Goal: Information Seeking & Learning: Learn about a topic

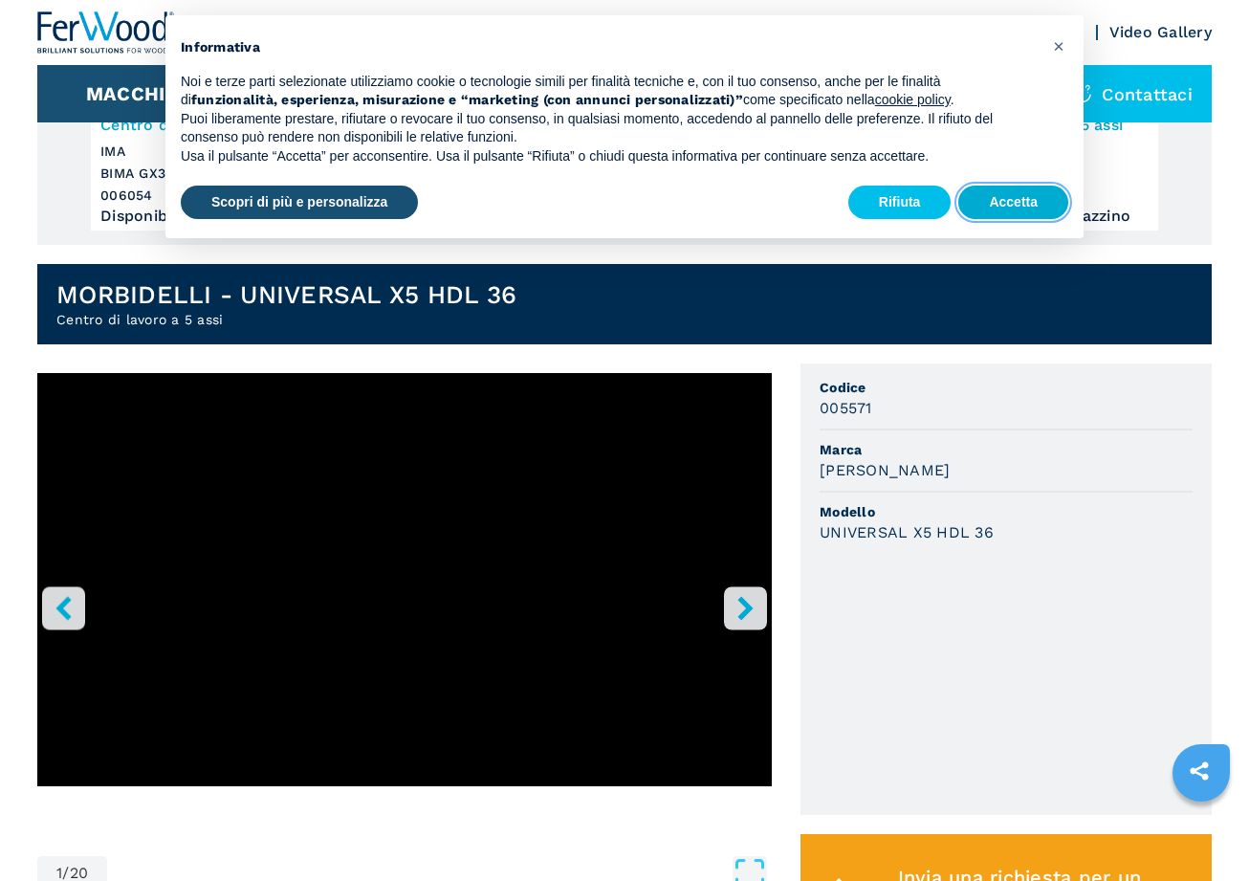
click at [1037, 204] on button "Accetta" at bounding box center [1013, 202] width 110 height 34
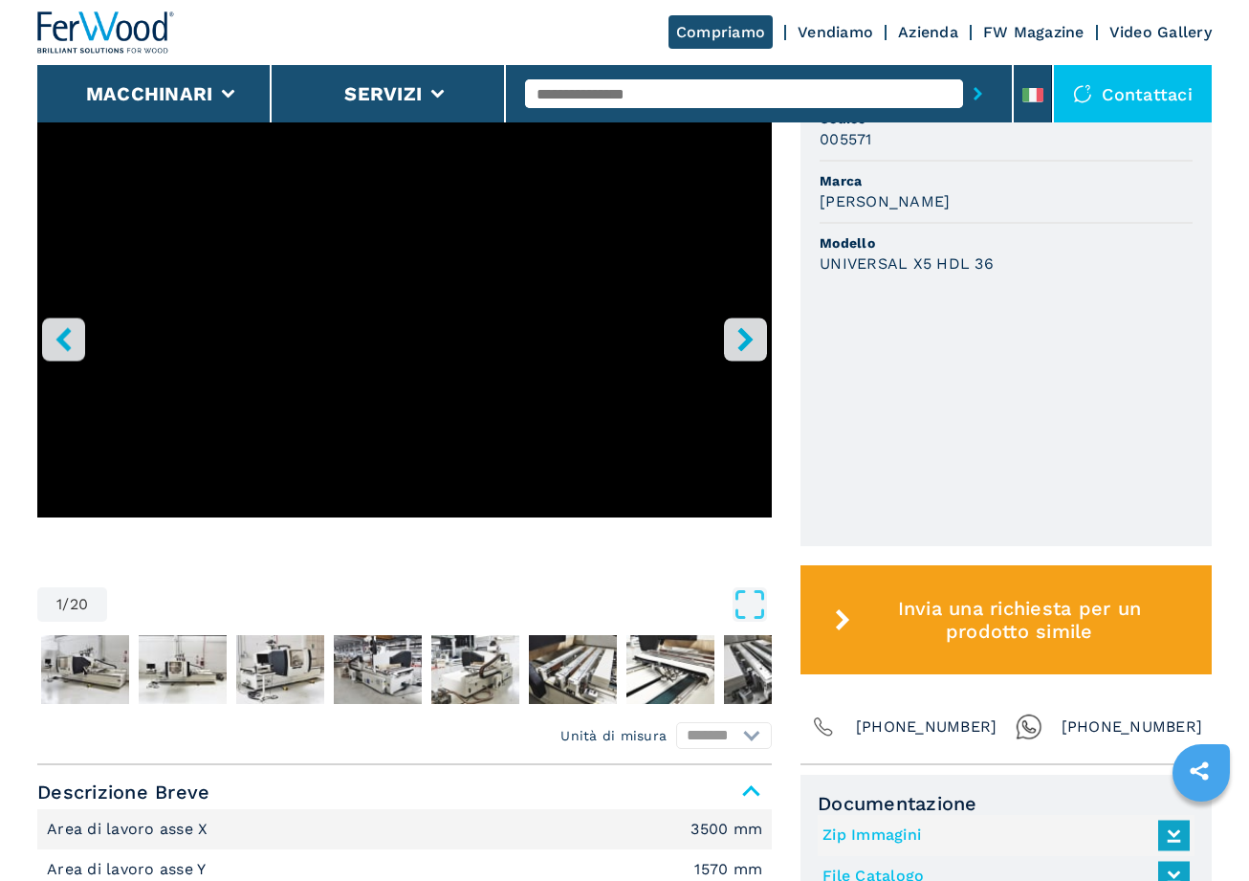
scroll to position [601, 0]
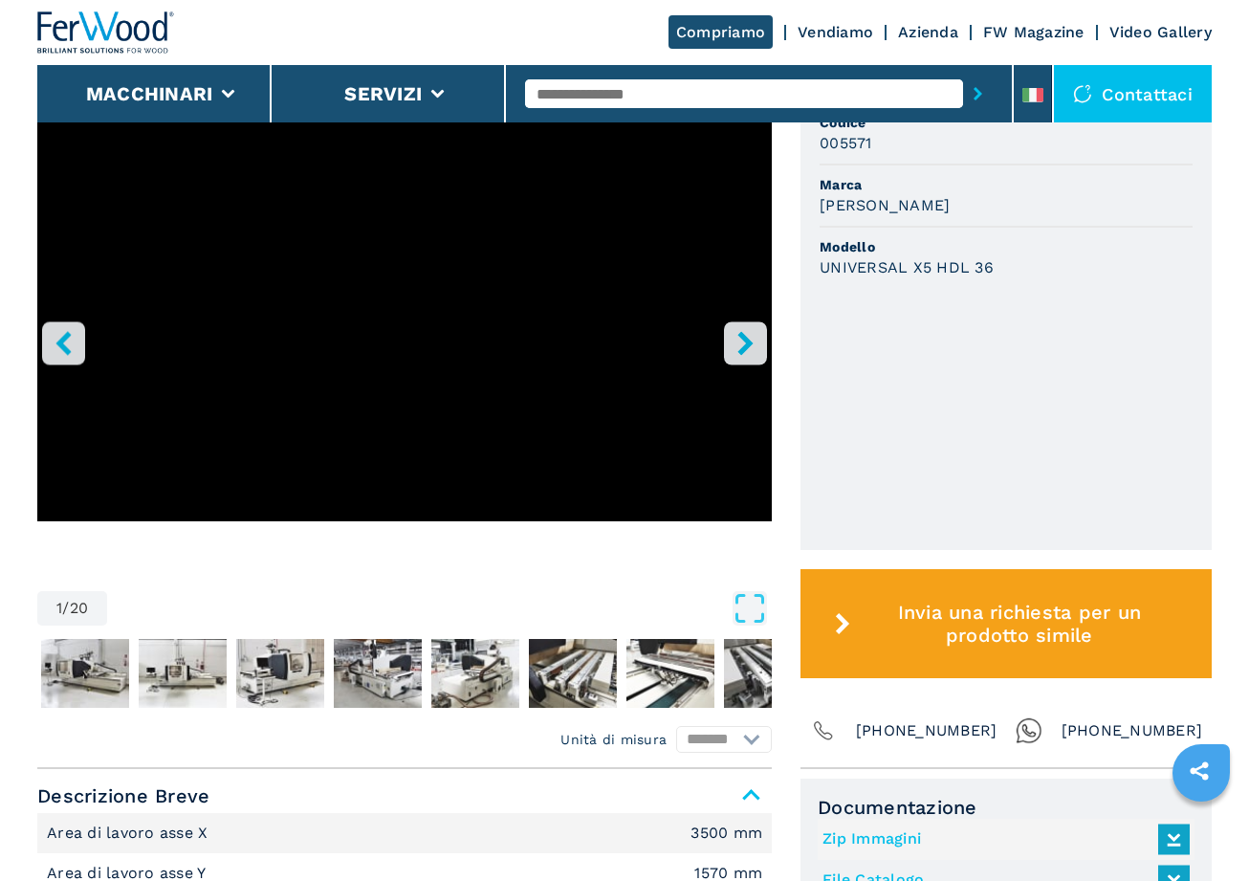
click at [756, 332] on icon "right-button" at bounding box center [745, 343] width 24 height 24
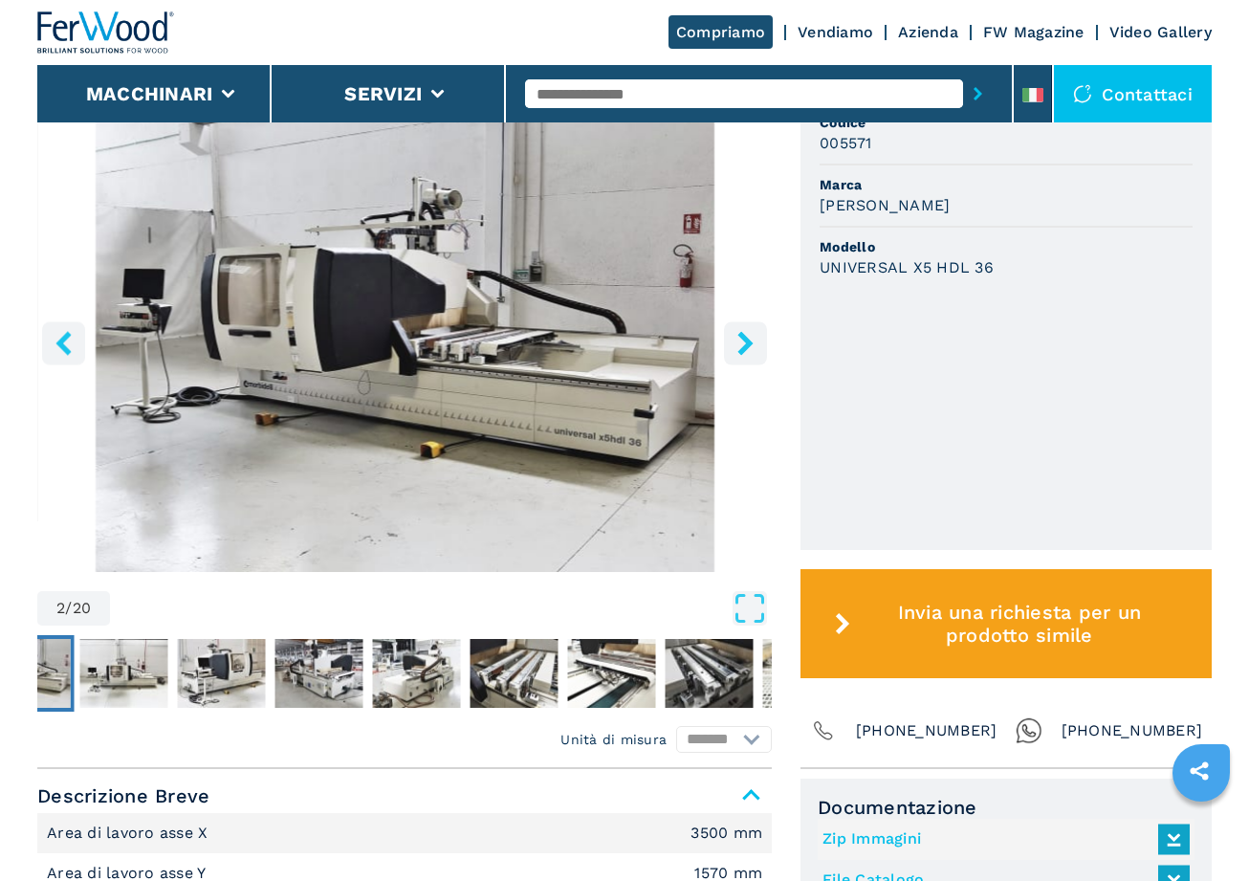
click at [755, 332] on icon "right-button" at bounding box center [745, 343] width 24 height 24
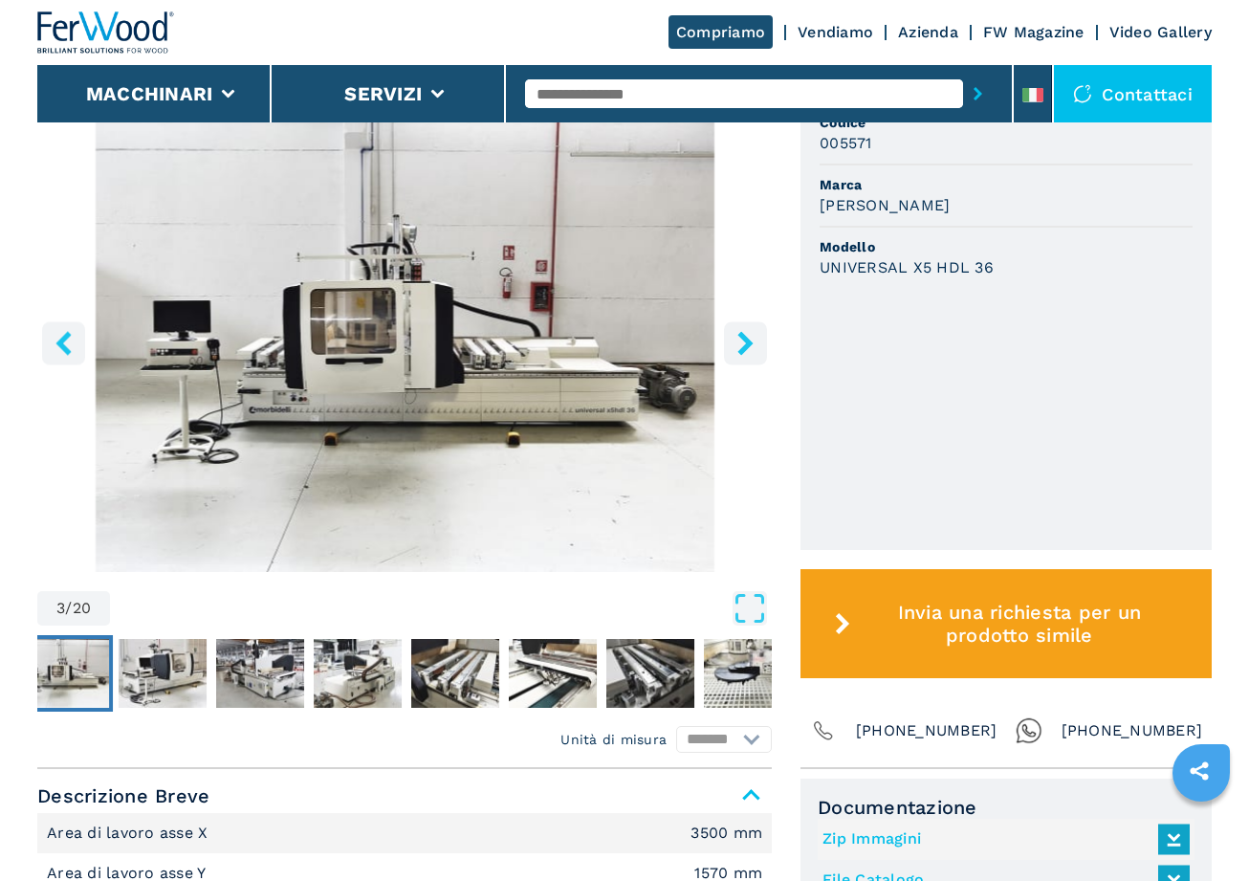
click at [755, 332] on main "HOMEPAGE | macchinari | centro di lavoro cnc | centro di lavoro a 5 assi | univ…" at bounding box center [624, 833] width 1249 height 2868
click at [755, 332] on icon "right-button" at bounding box center [745, 343] width 24 height 24
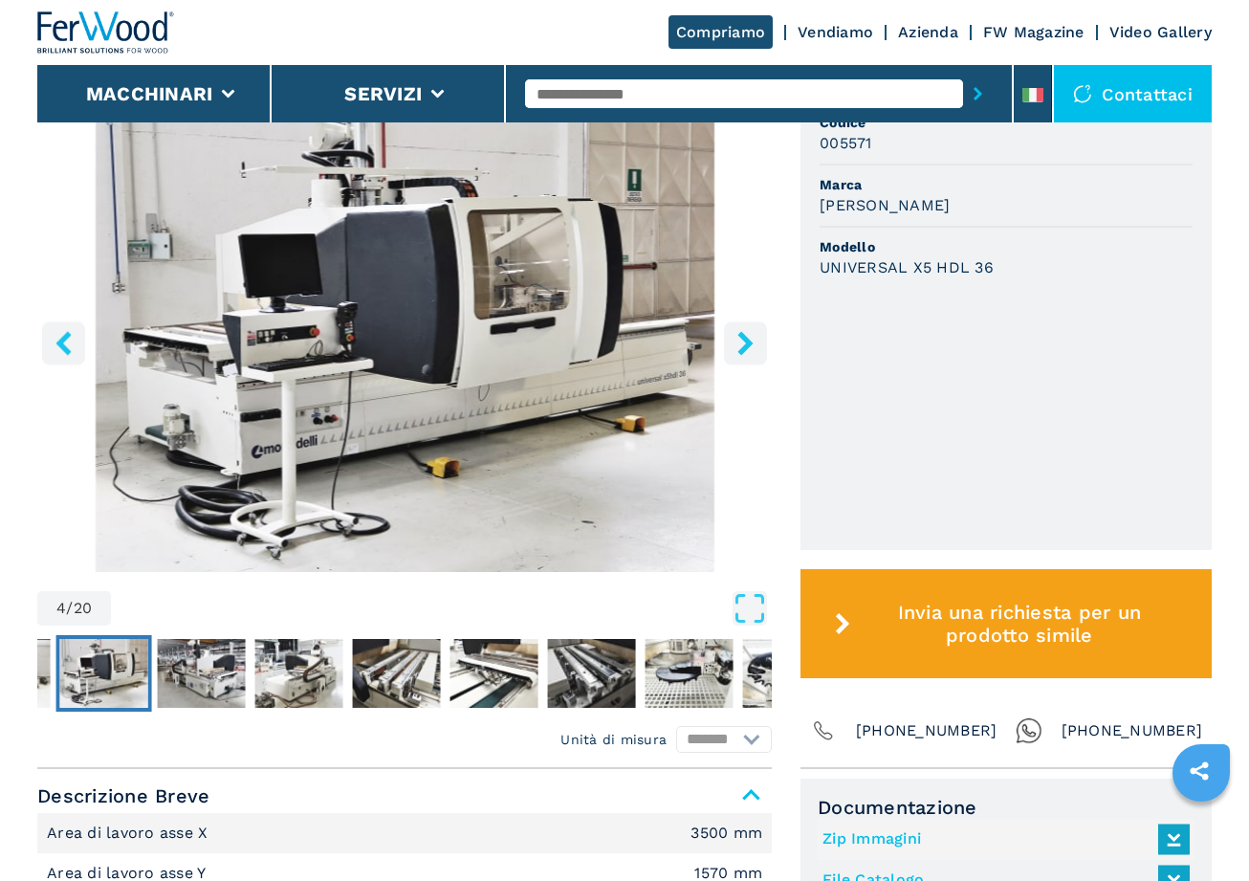
click at [755, 344] on icon "right-button" at bounding box center [745, 343] width 24 height 24
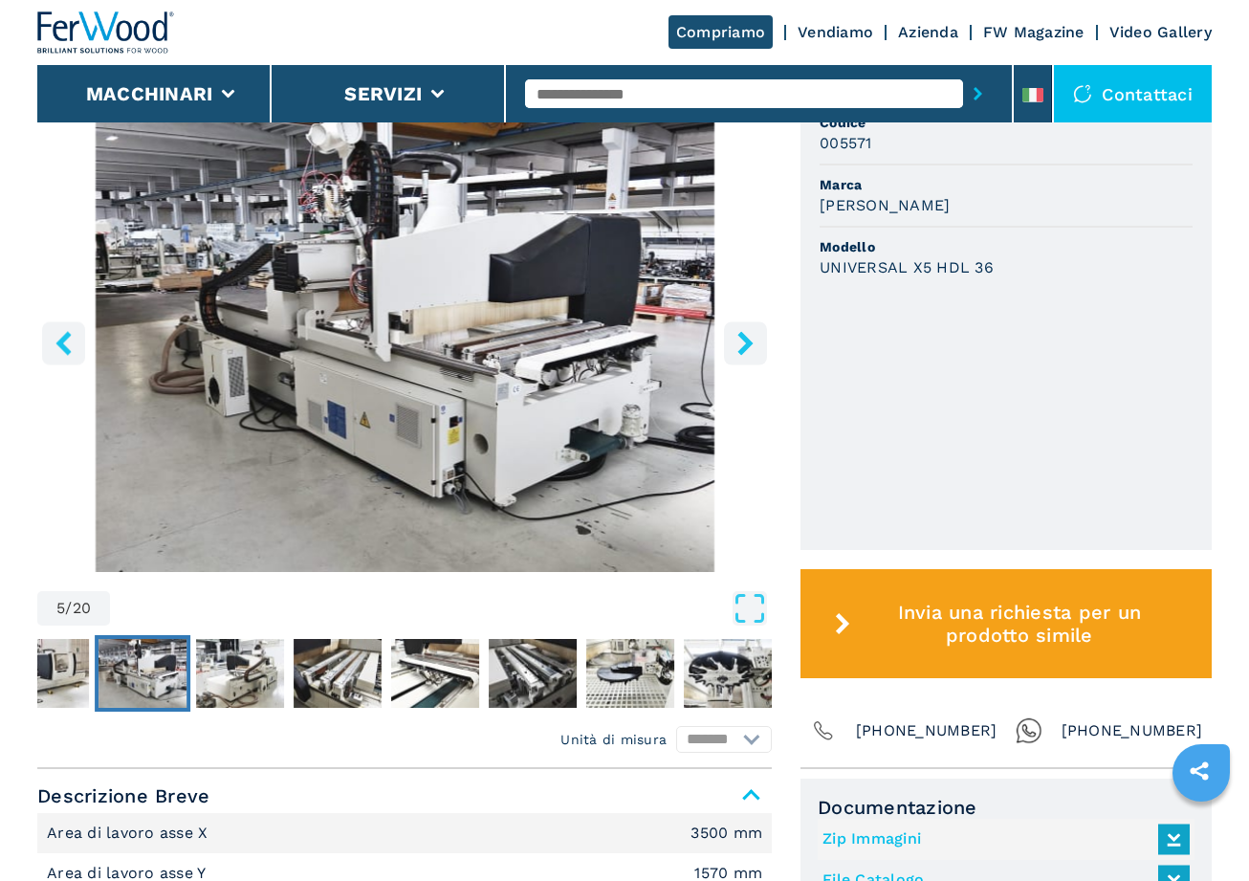
click at [755, 344] on icon "right-button" at bounding box center [745, 343] width 24 height 24
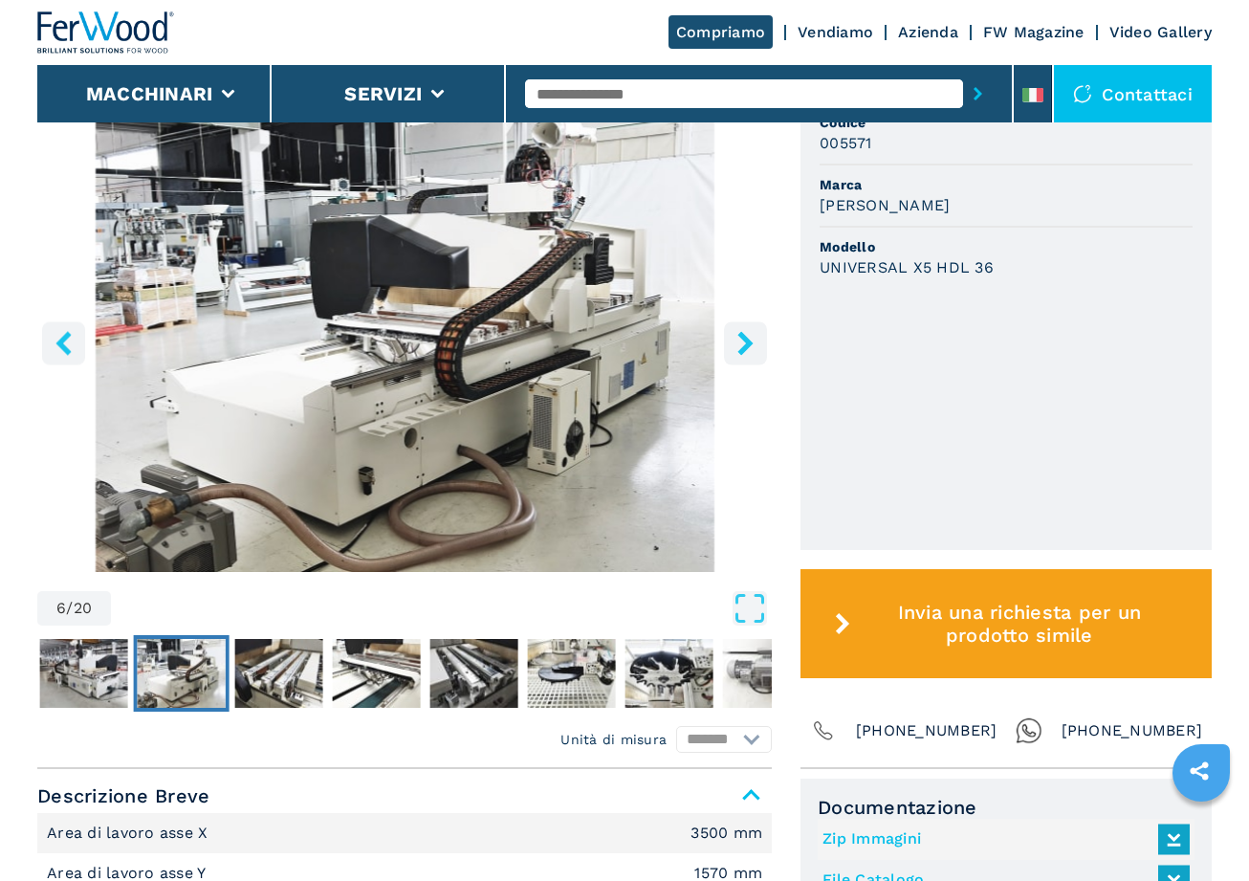
click at [755, 344] on icon "right-button" at bounding box center [745, 343] width 24 height 24
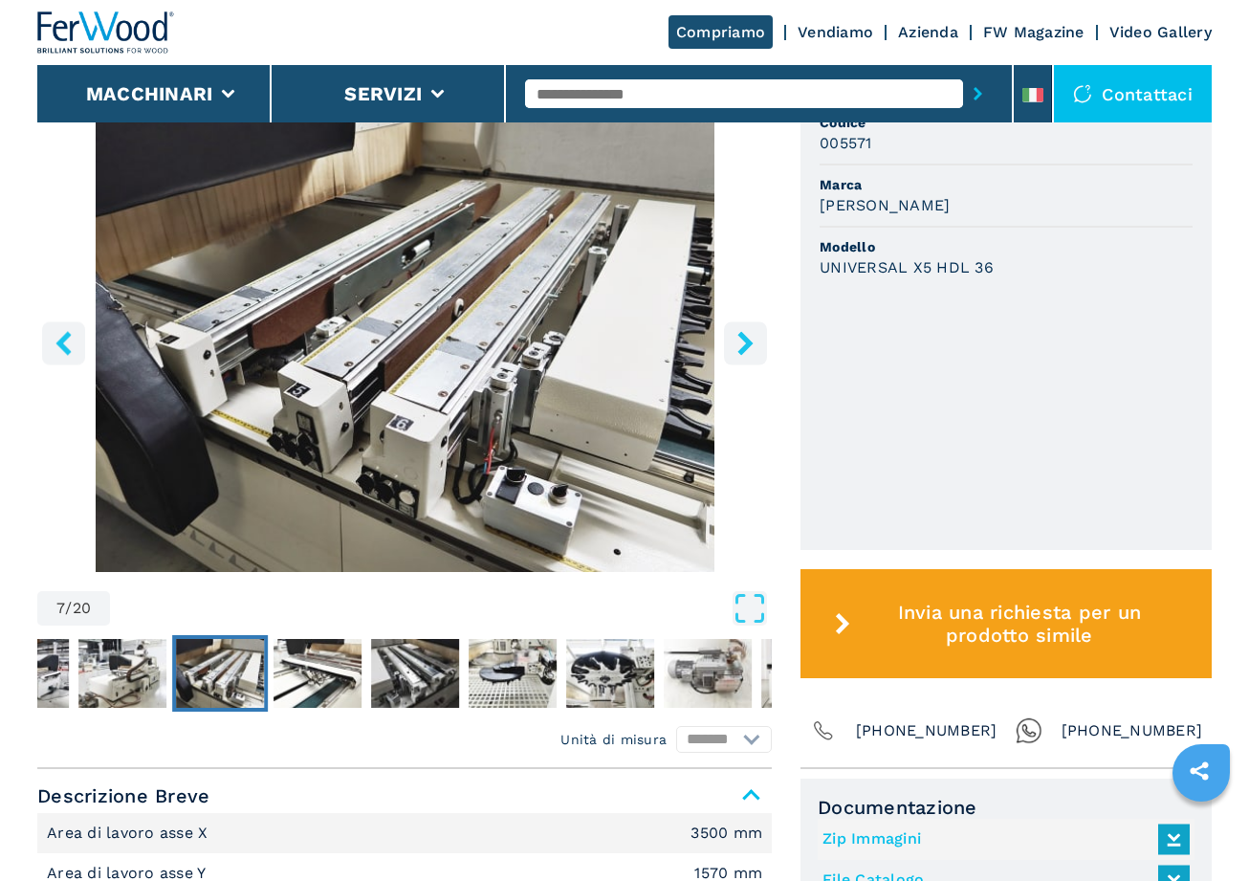
click at [755, 344] on icon "right-button" at bounding box center [745, 343] width 24 height 24
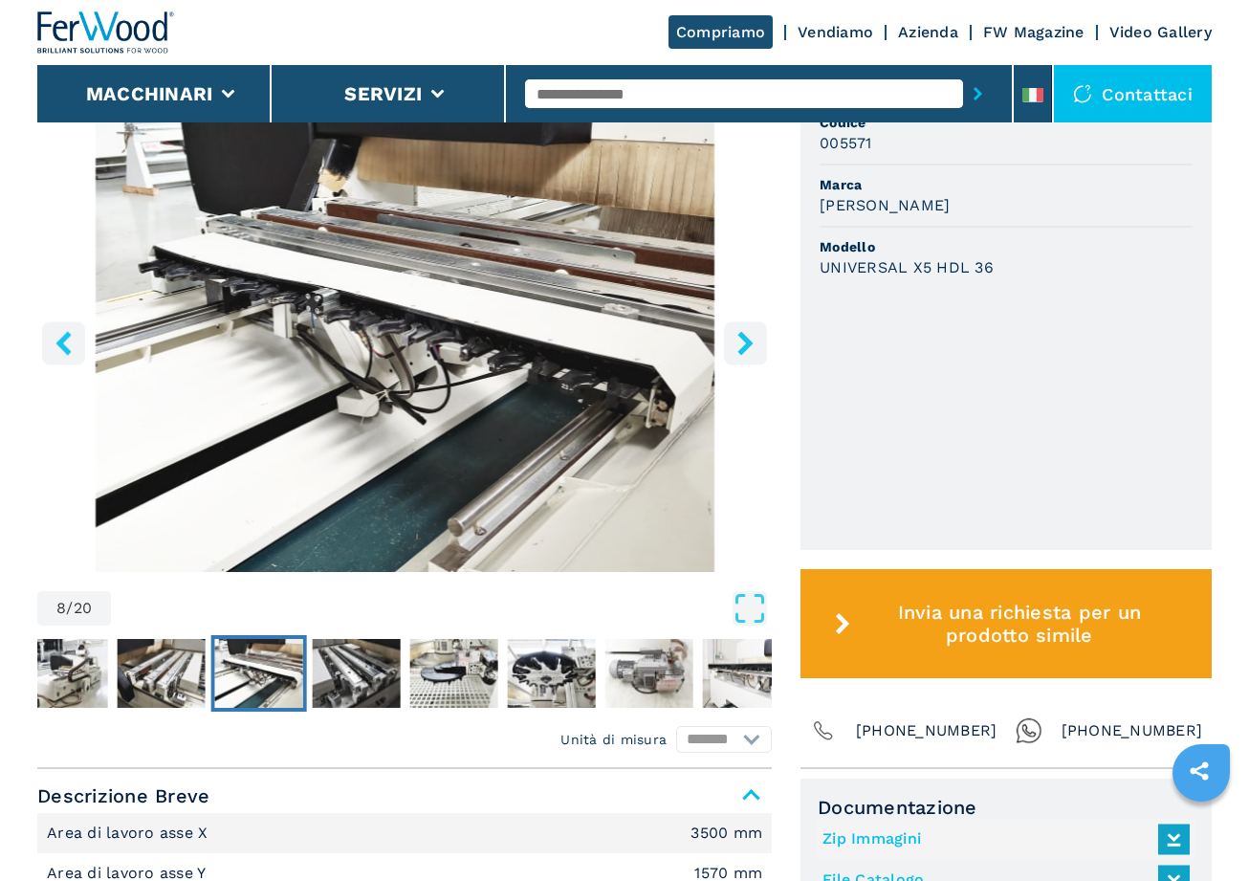
click at [755, 344] on icon "right-button" at bounding box center [745, 343] width 24 height 24
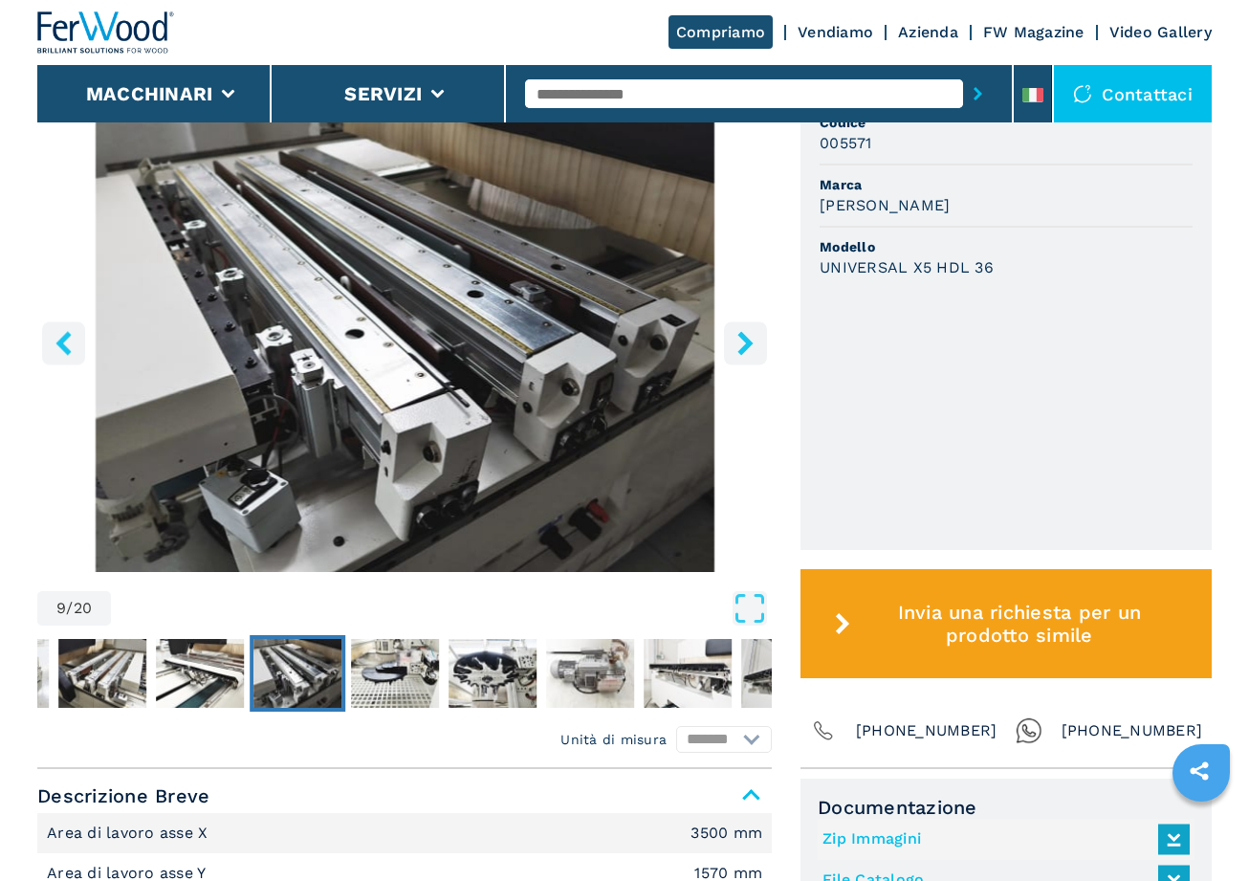
click at [755, 344] on icon "right-button" at bounding box center [745, 343] width 24 height 24
